Goal: Register for event/course: Sign up to attend an event or enroll in a course

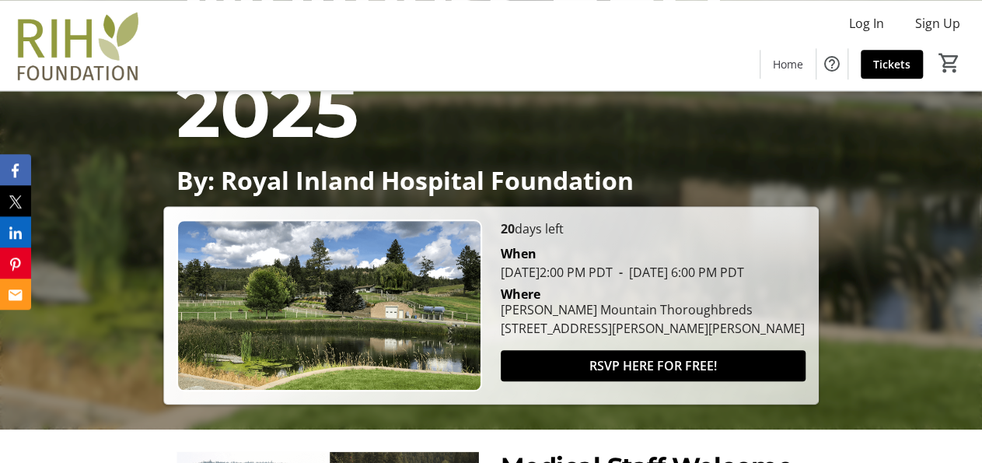
scroll to position [404, 0]
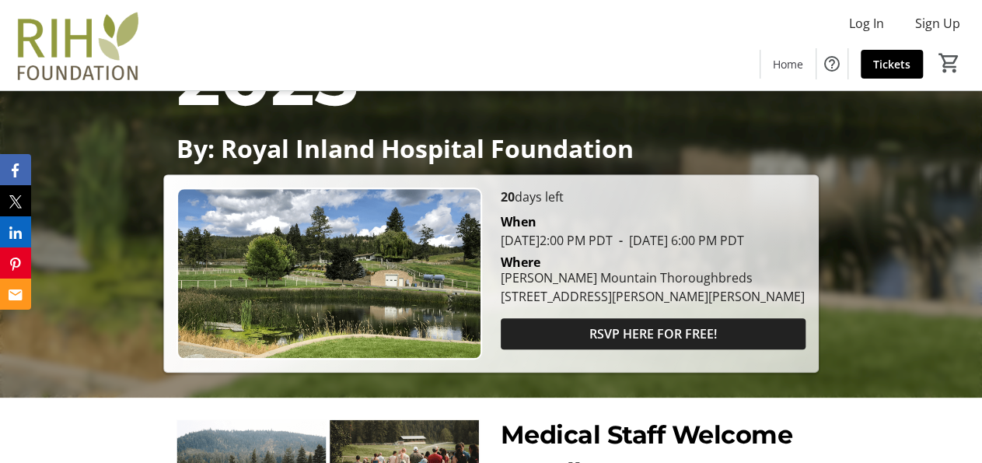
click at [654, 343] on span "RSVP HERE FOR FREE!" at bounding box center [652, 333] width 127 height 19
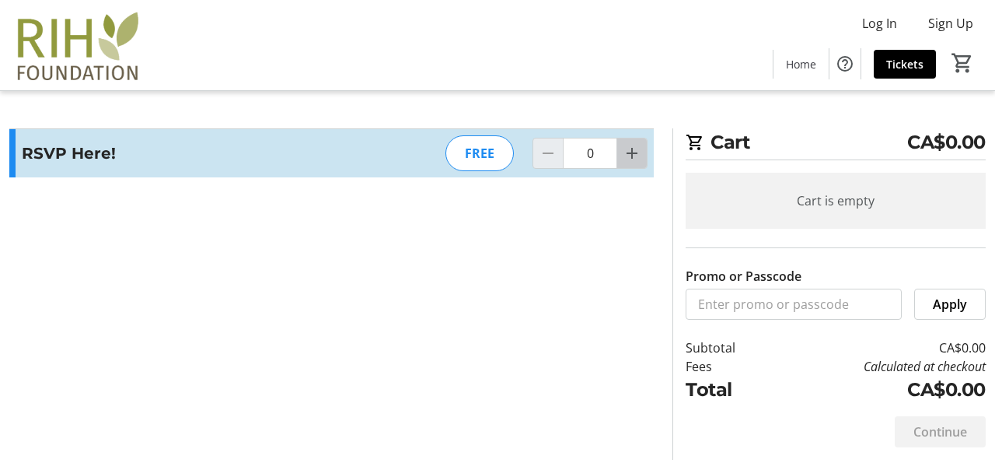
click at [633, 155] on mat-icon "Increment by one" at bounding box center [632, 153] width 19 height 19
type input "2"
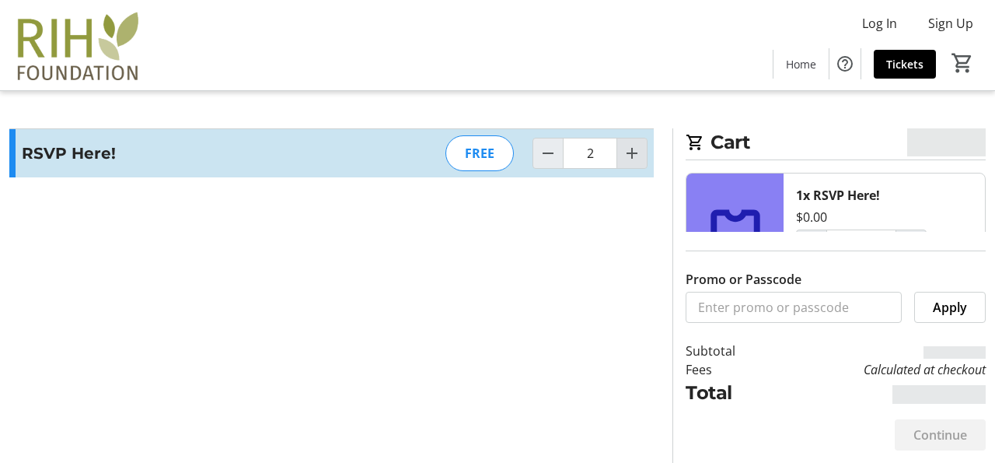
type input "2"
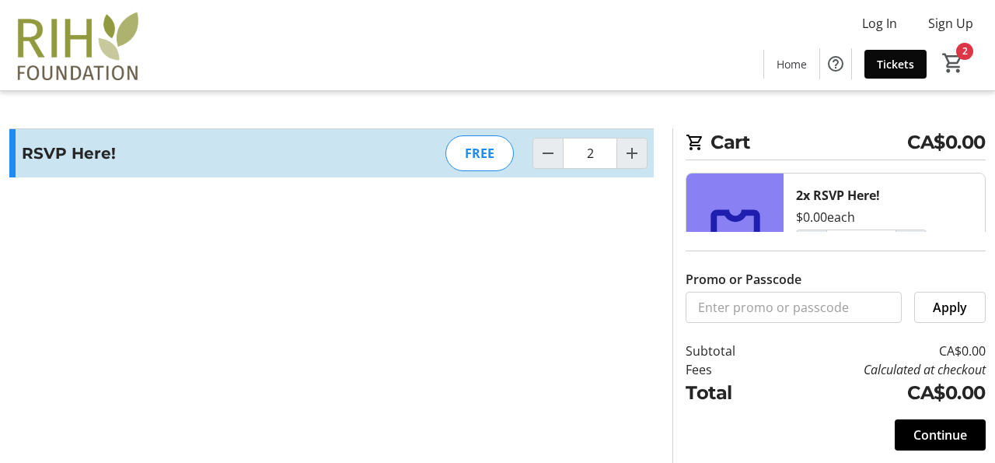
click at [892, 63] on span "Tickets" at bounding box center [895, 64] width 37 height 16
type input "2"
click at [954, 64] on mat-icon "2" at bounding box center [952, 62] width 23 height 23
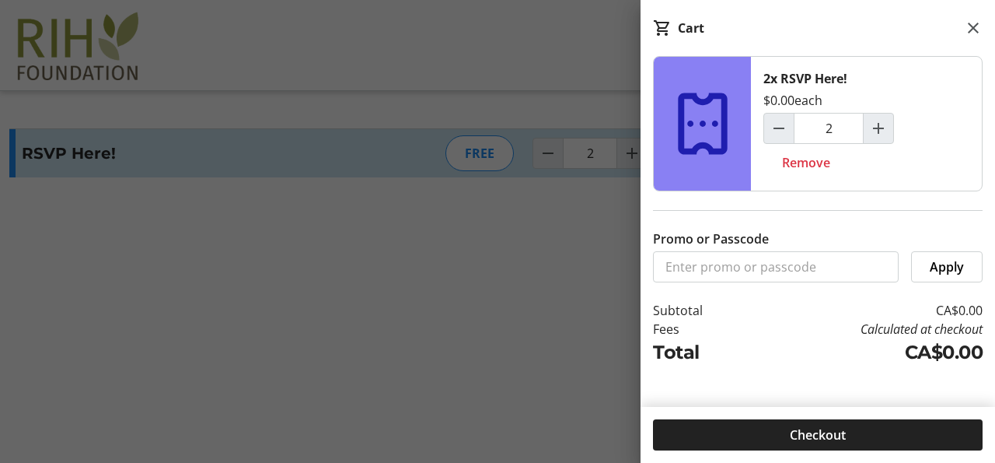
click at [833, 437] on span "Checkout" at bounding box center [818, 434] width 56 height 19
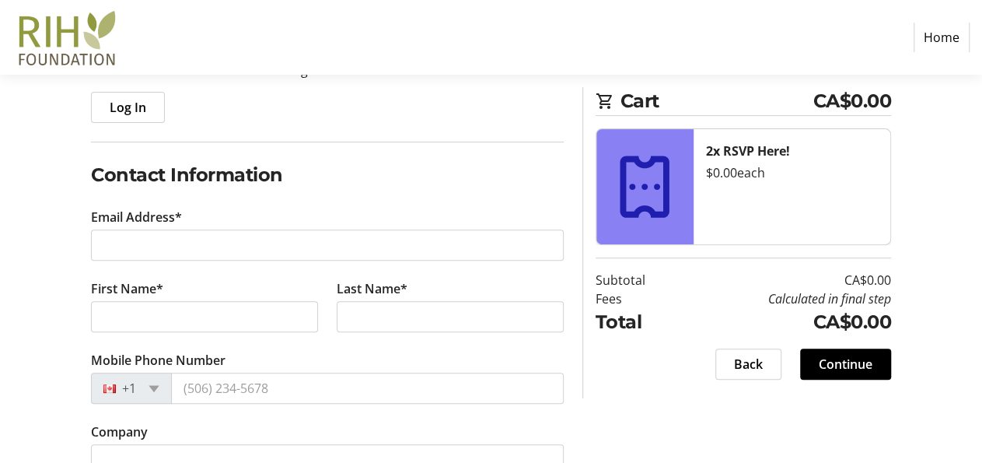
scroll to position [243, 0]
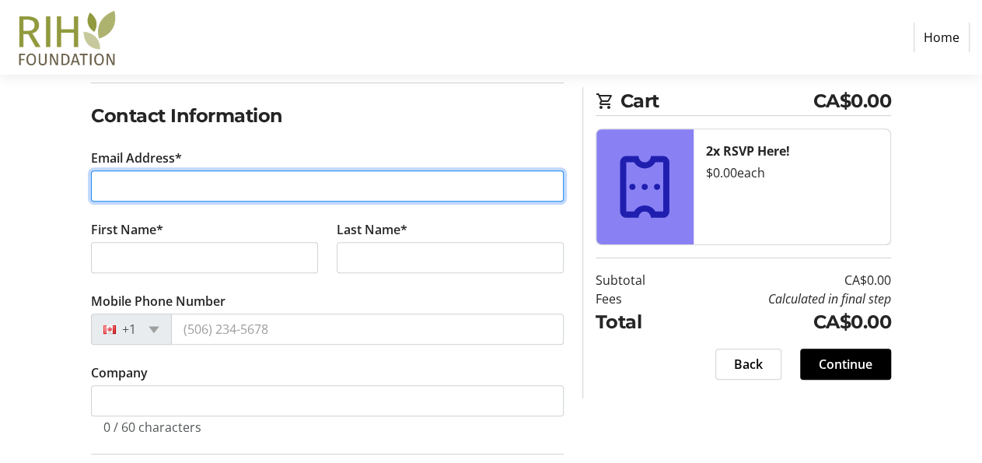
click at [142, 179] on input "Email Address*" at bounding box center [327, 185] width 473 height 31
type input "[EMAIL_ADDRESS][DOMAIN_NAME]"
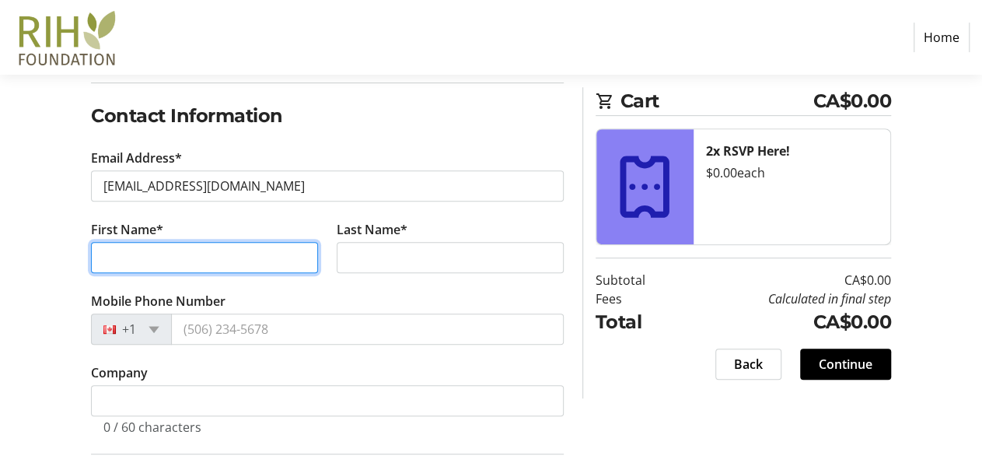
click at [124, 250] on input "First Name*" at bounding box center [204, 257] width 227 height 31
type input "[PERSON_NAME]"
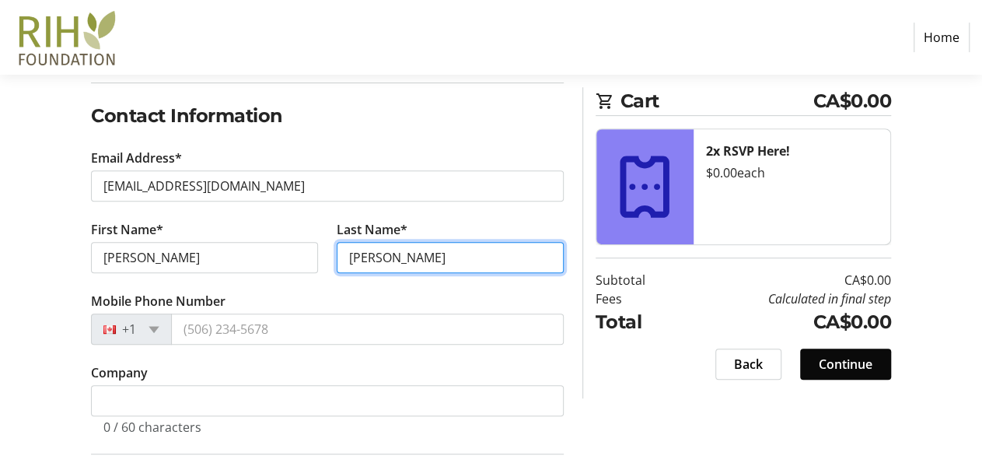
type input "[PERSON_NAME]"
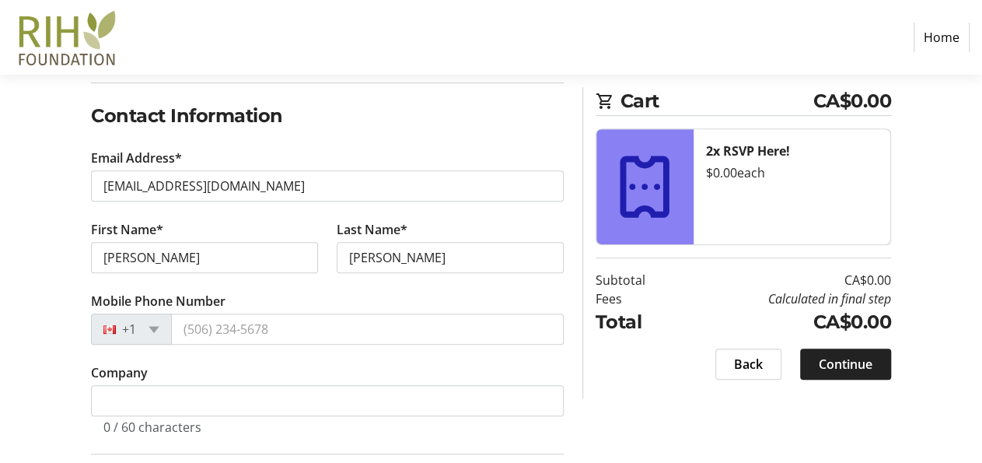
click at [851, 368] on span "Continue" at bounding box center [846, 363] width 54 height 19
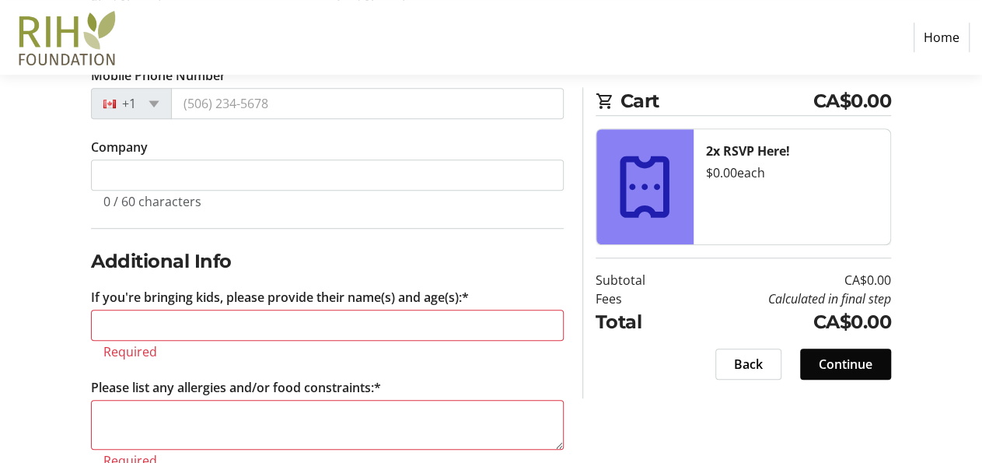
scroll to position [470, 0]
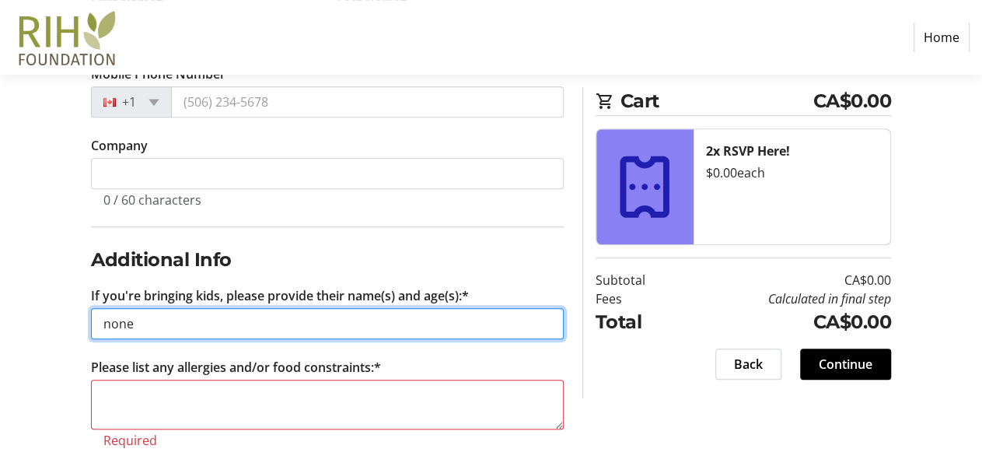
type input "none"
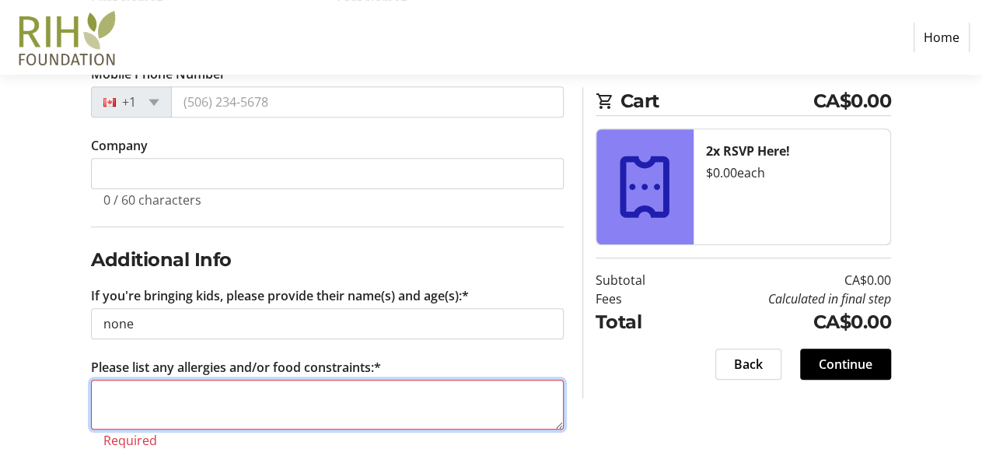
click at [164, 410] on textarea "Please list any allergies and/or food constraints:*" at bounding box center [327, 404] width 473 height 50
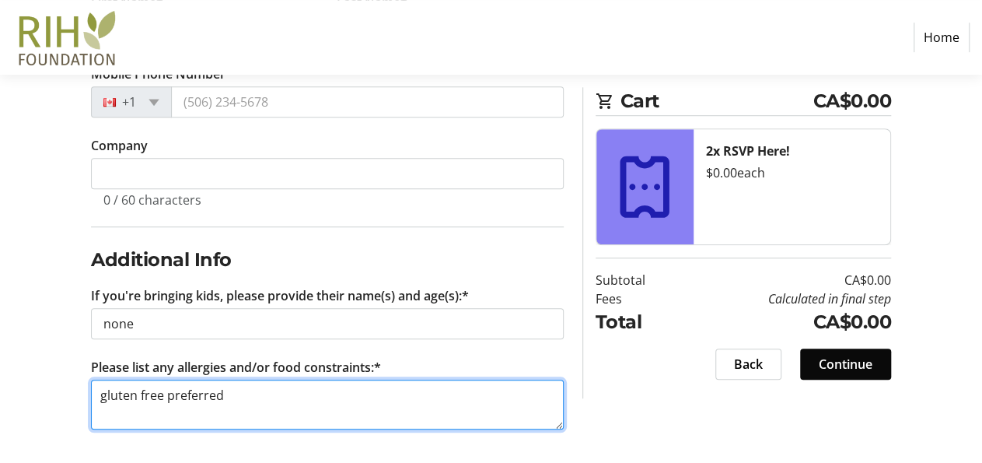
type textarea "gluten free preferred"
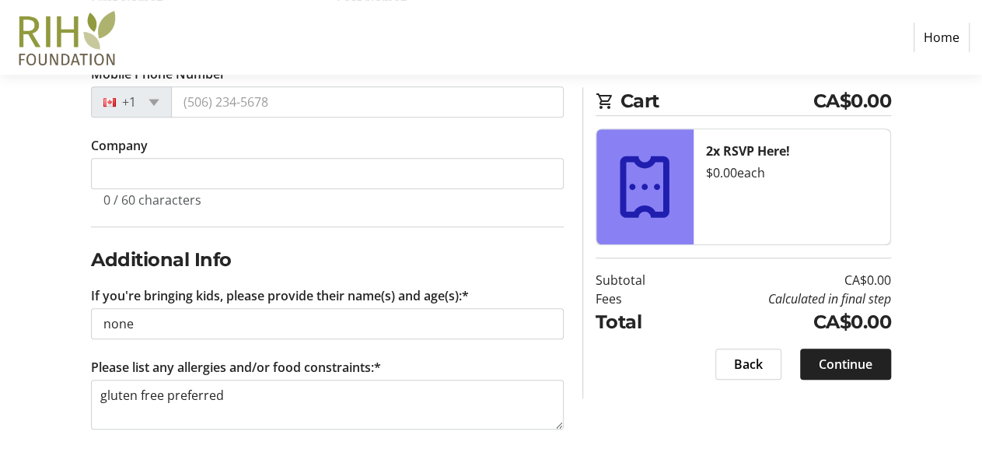
click at [847, 363] on span "Continue" at bounding box center [846, 363] width 54 height 19
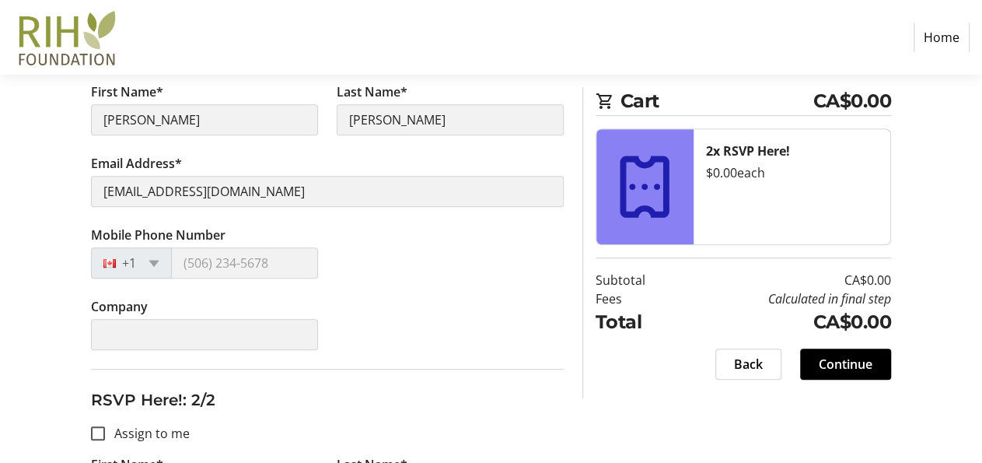
scroll to position [479, 0]
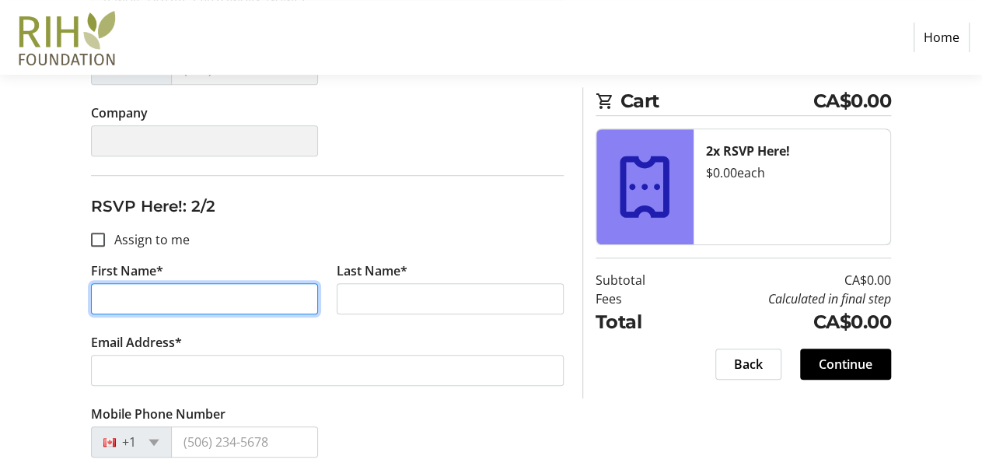
click at [152, 295] on input "First Name*" at bounding box center [204, 298] width 227 height 31
type input "[PERSON_NAME]"
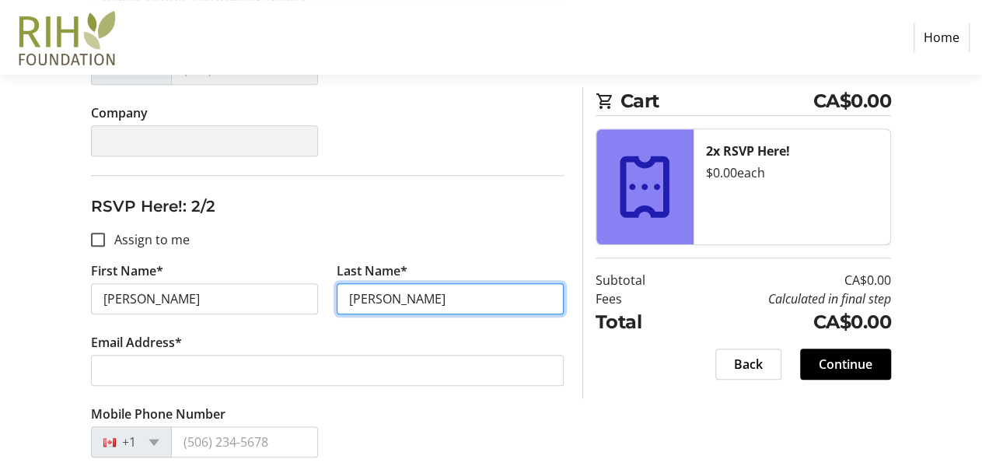
type input "[PERSON_NAME]"
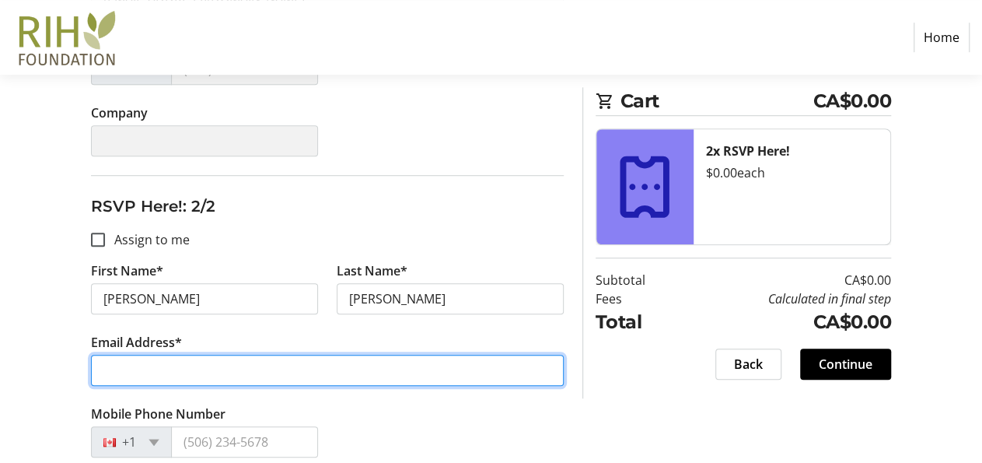
click at [143, 375] on input "Email Address*" at bounding box center [327, 369] width 473 height 31
type input "[EMAIL_ADDRESS][DOMAIN_NAME]"
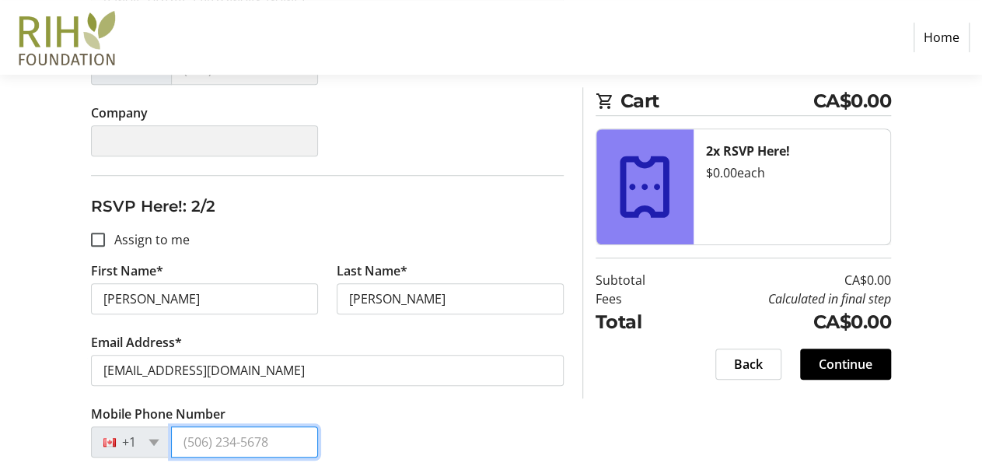
click at [189, 442] on input "Mobile Phone Number" at bounding box center [244, 441] width 147 height 31
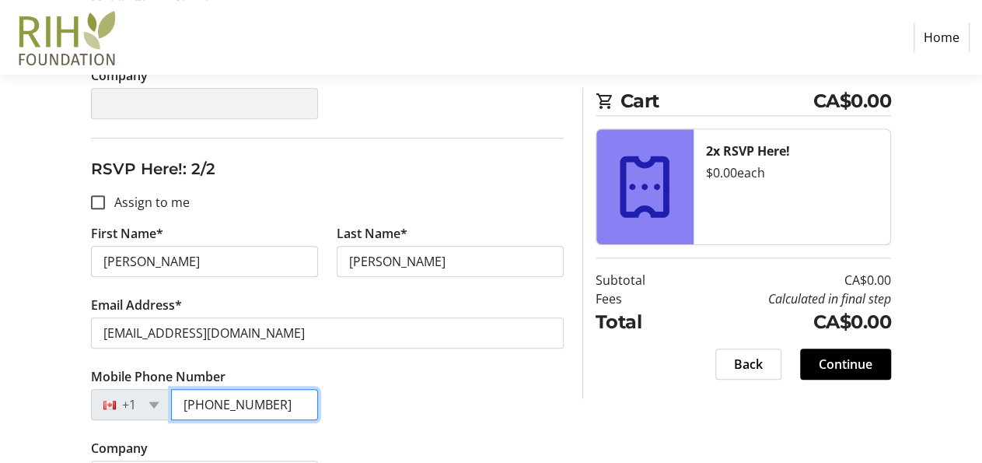
scroll to position [560, 0]
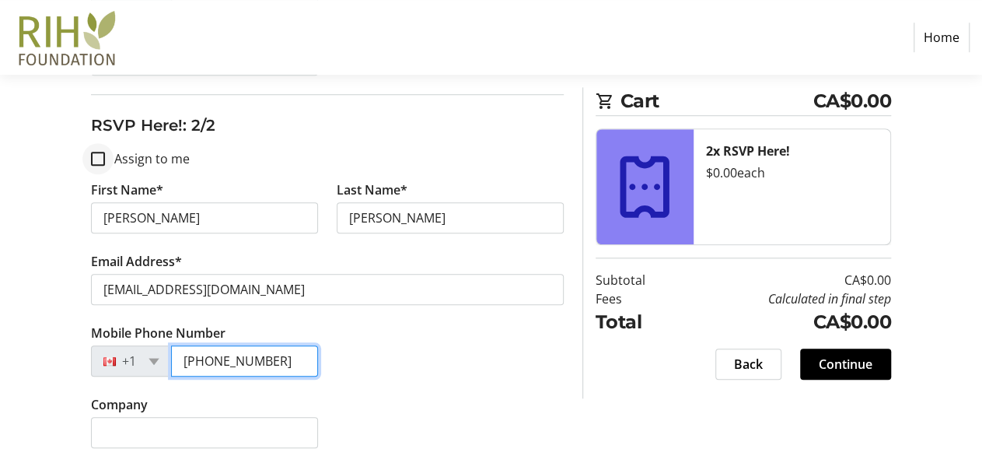
type input "[PHONE_NUMBER]"
click at [105, 159] on input "Assign to me" at bounding box center [98, 159] width 14 height 14
checkbox input "true"
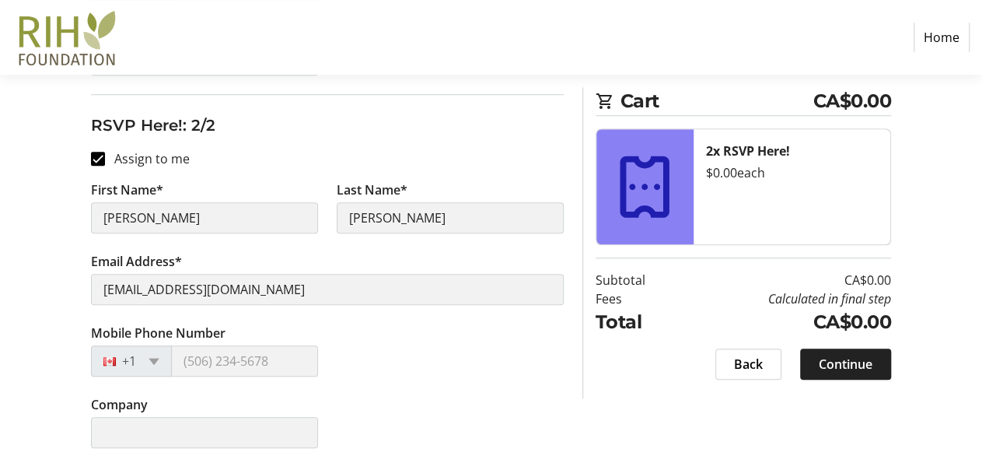
click at [843, 366] on span "Continue" at bounding box center [846, 363] width 54 height 19
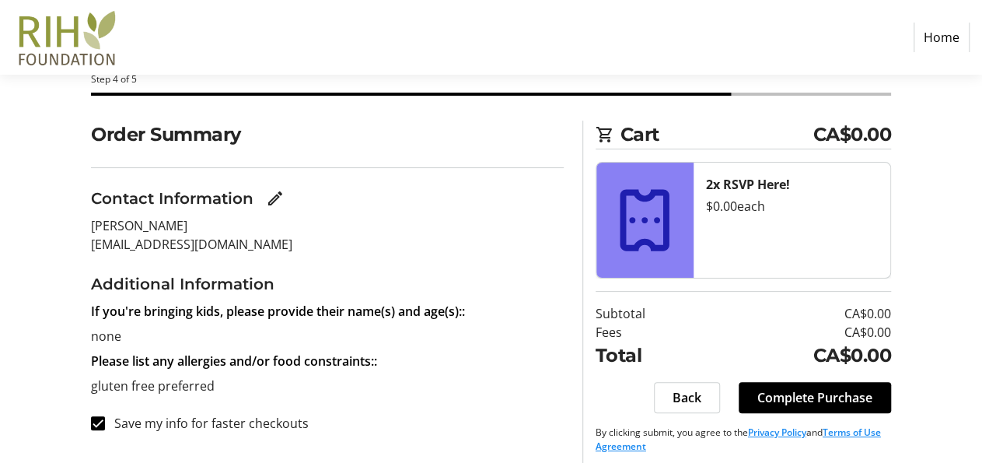
scroll to position [91, 0]
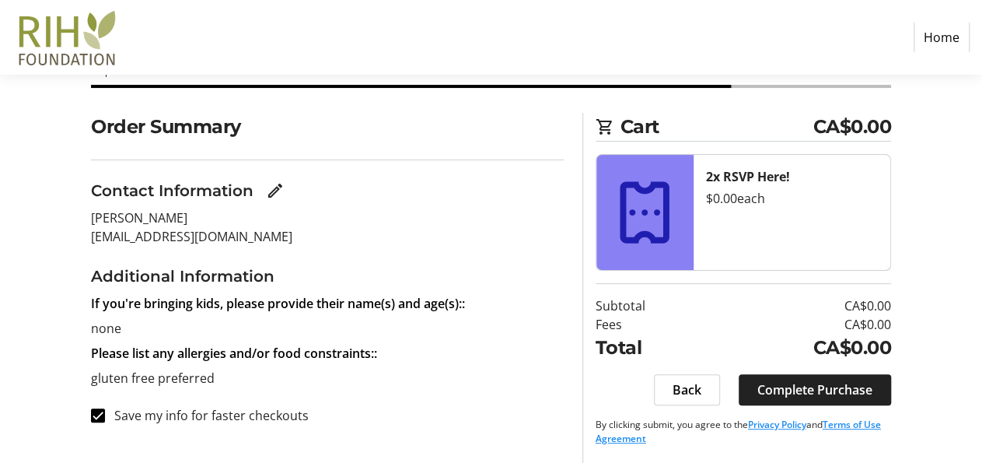
click at [842, 389] on span "Complete Purchase" at bounding box center [814, 389] width 115 height 19
